Goal: Navigation & Orientation: Find specific page/section

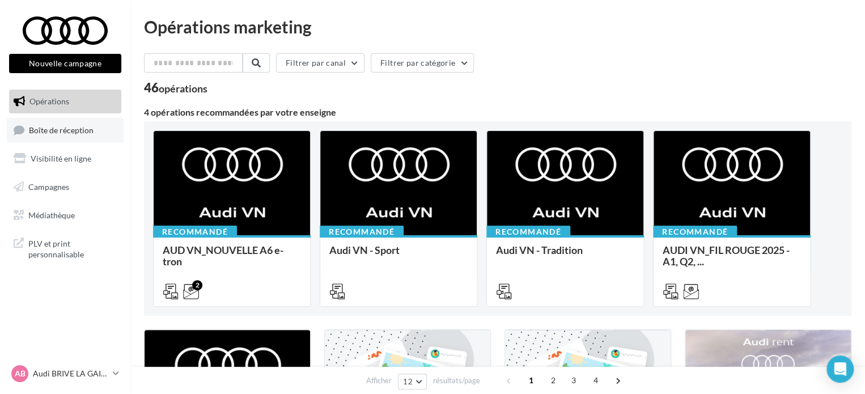
click at [100, 140] on link "Boîte de réception" at bounding box center [65, 130] width 117 height 24
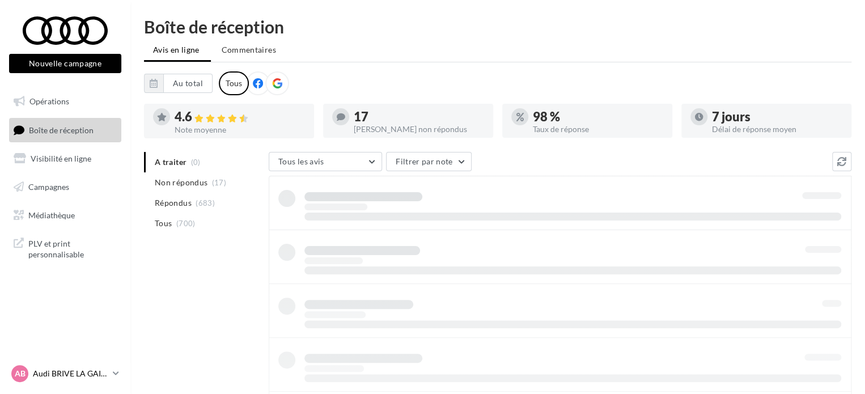
click at [91, 375] on p "Audi BRIVE LA GAILLARDE" at bounding box center [70, 373] width 75 height 11
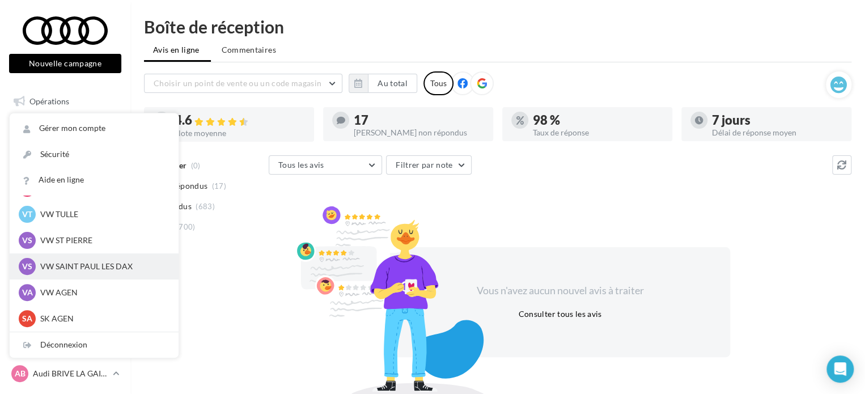
scroll to position [52, 0]
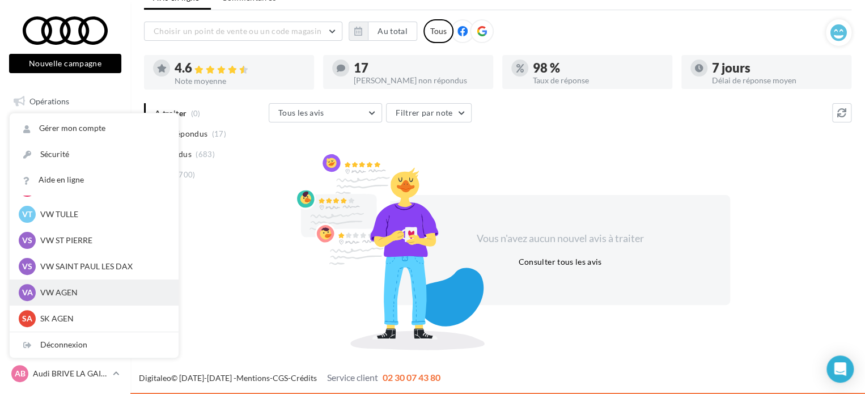
click at [84, 299] on div "VA VW AGEN vw-agen-sdes" at bounding box center [94, 292] width 151 height 17
